Goal: Find specific page/section: Find specific page/section

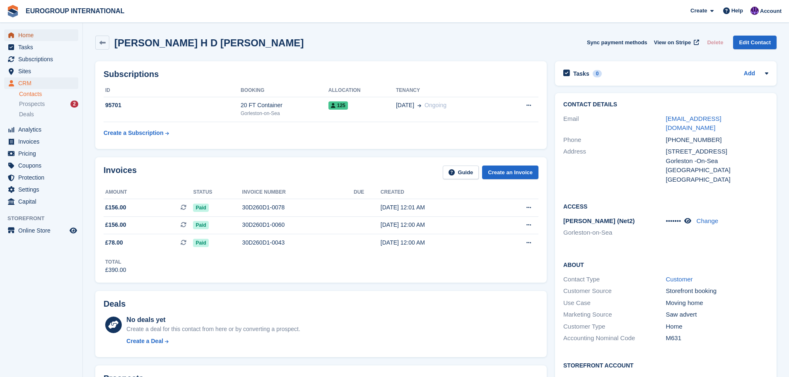
click at [39, 36] on span "Home" at bounding box center [43, 35] width 50 height 12
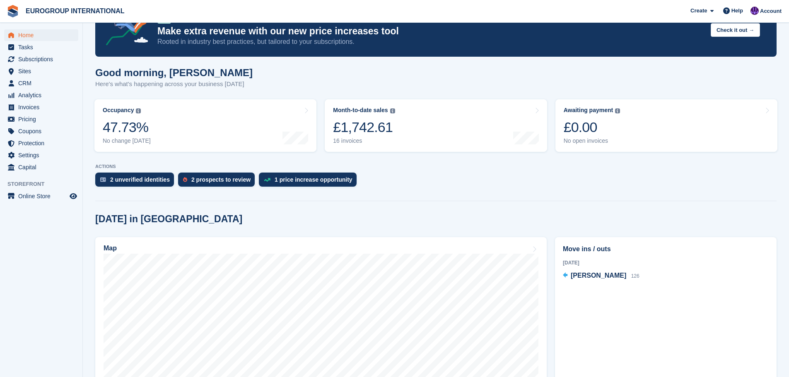
scroll to position [166, 0]
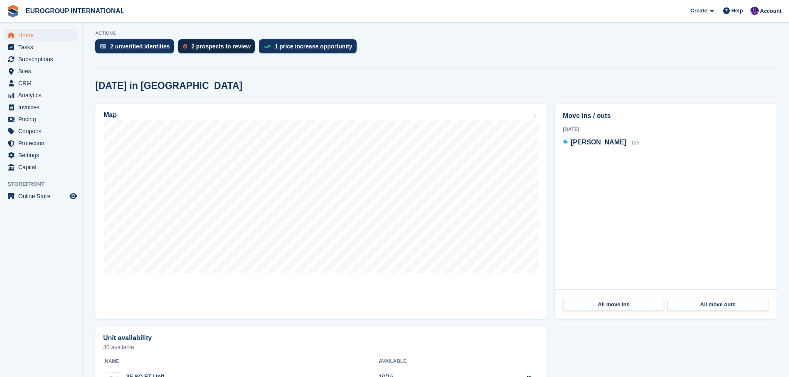
click at [211, 49] on div "2 prospects to review" at bounding box center [220, 46] width 59 height 7
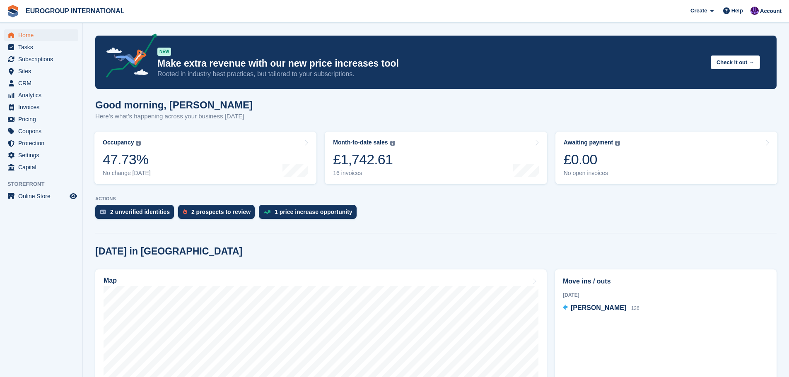
scroll to position [166, 0]
